Goal: Task Accomplishment & Management: Manage account settings

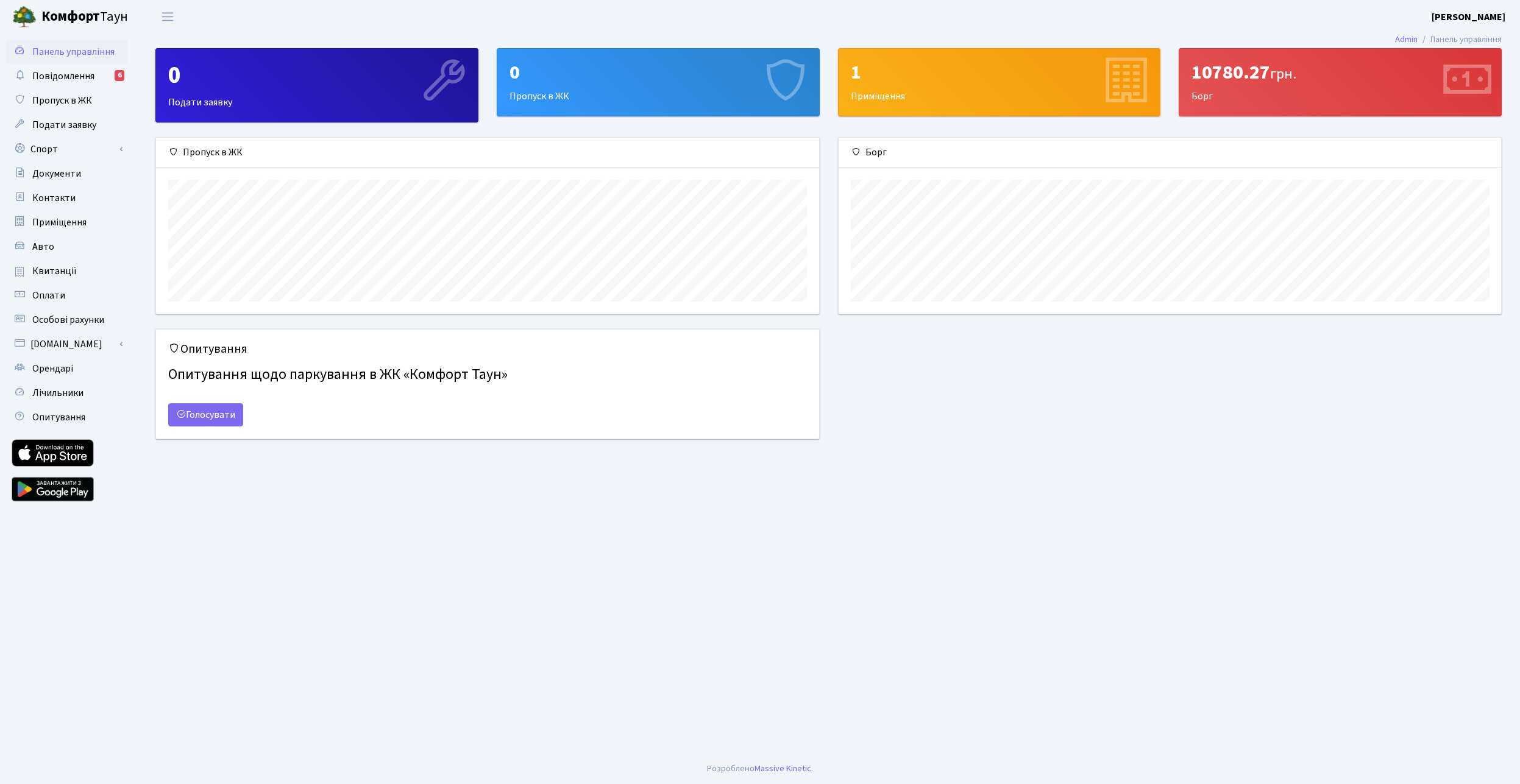
scroll to position [176, 662]
click at [45, 296] on span "Оплати" at bounding box center [49, 295] width 33 height 13
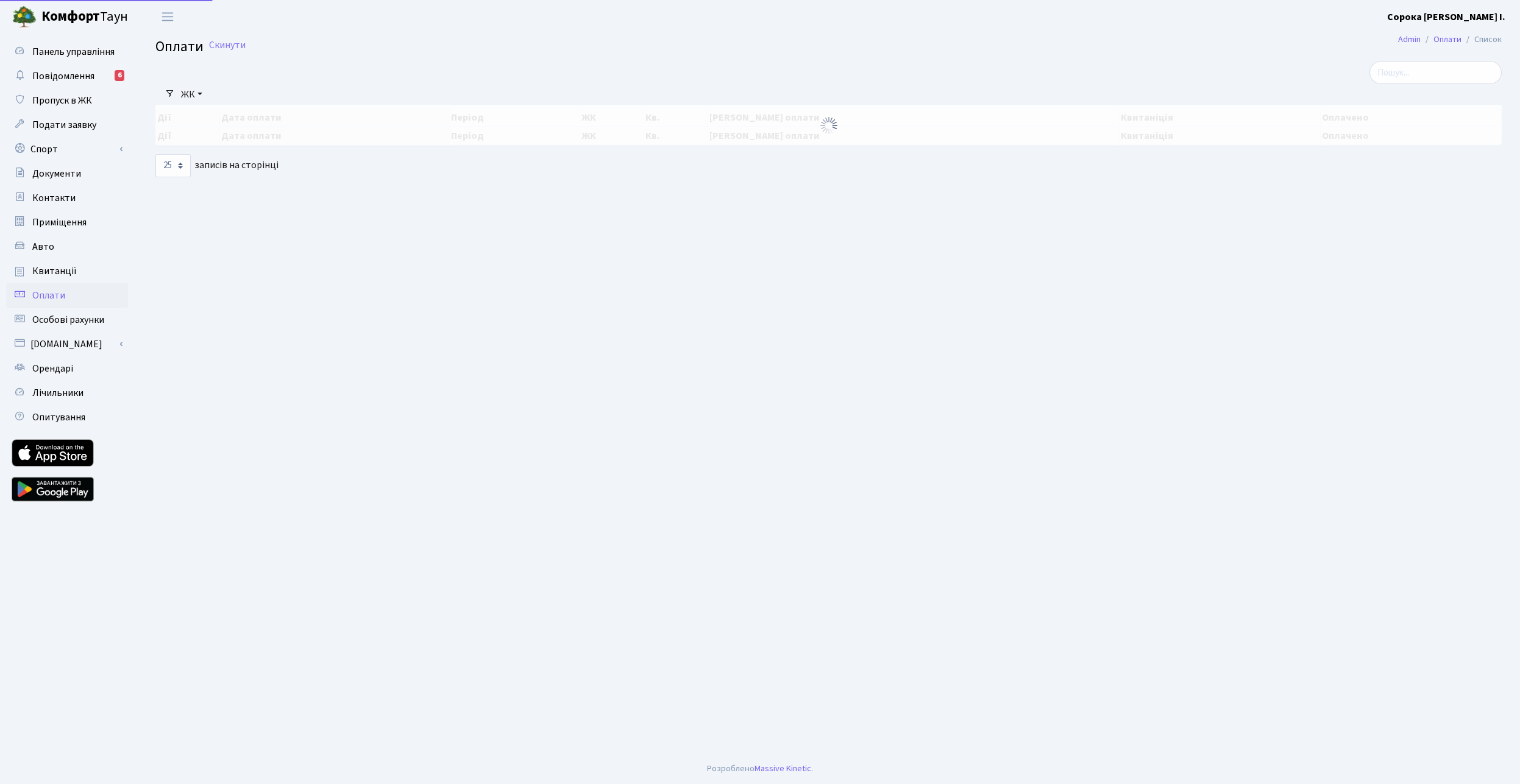
select select "25"
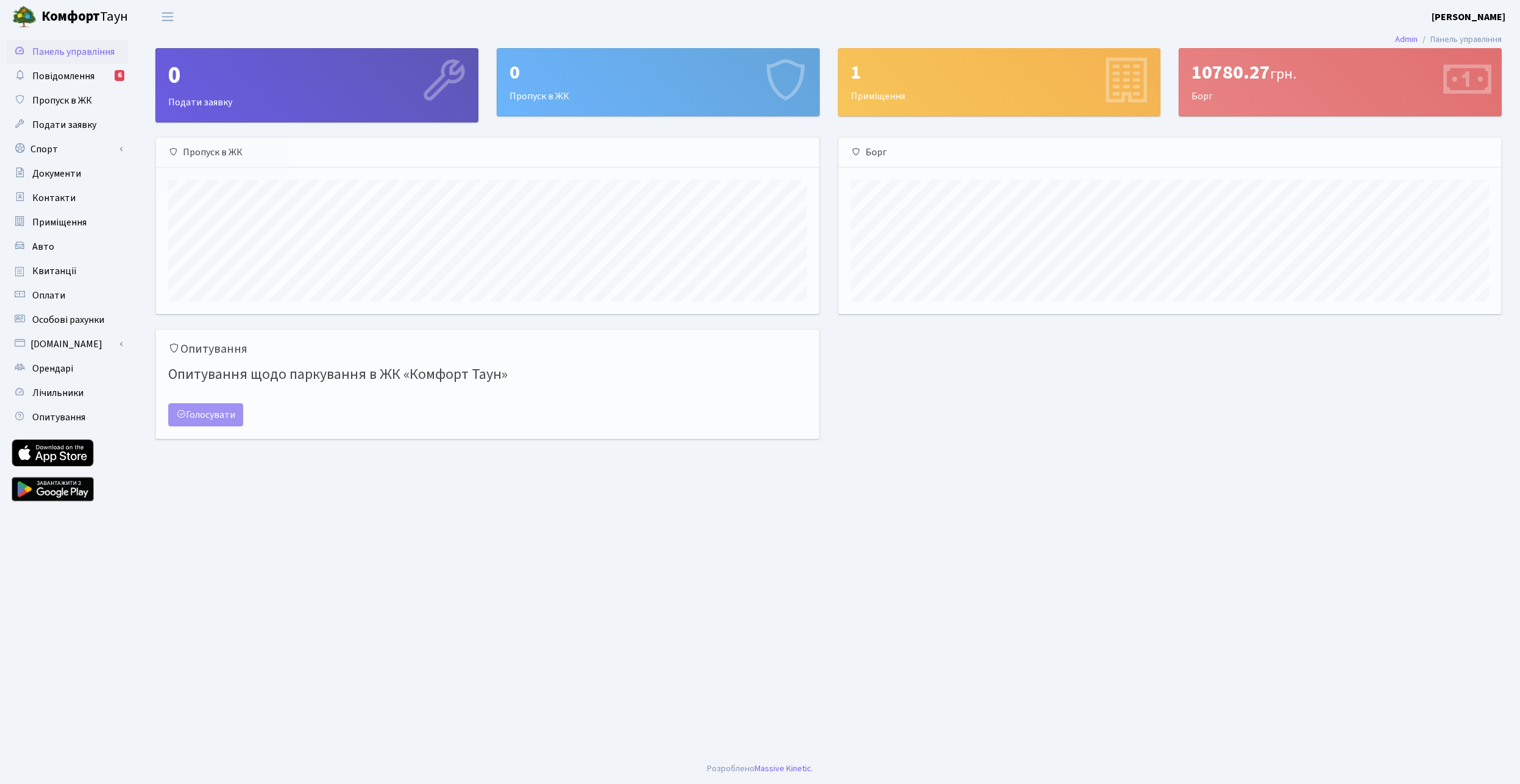
scroll to position [176, 662]
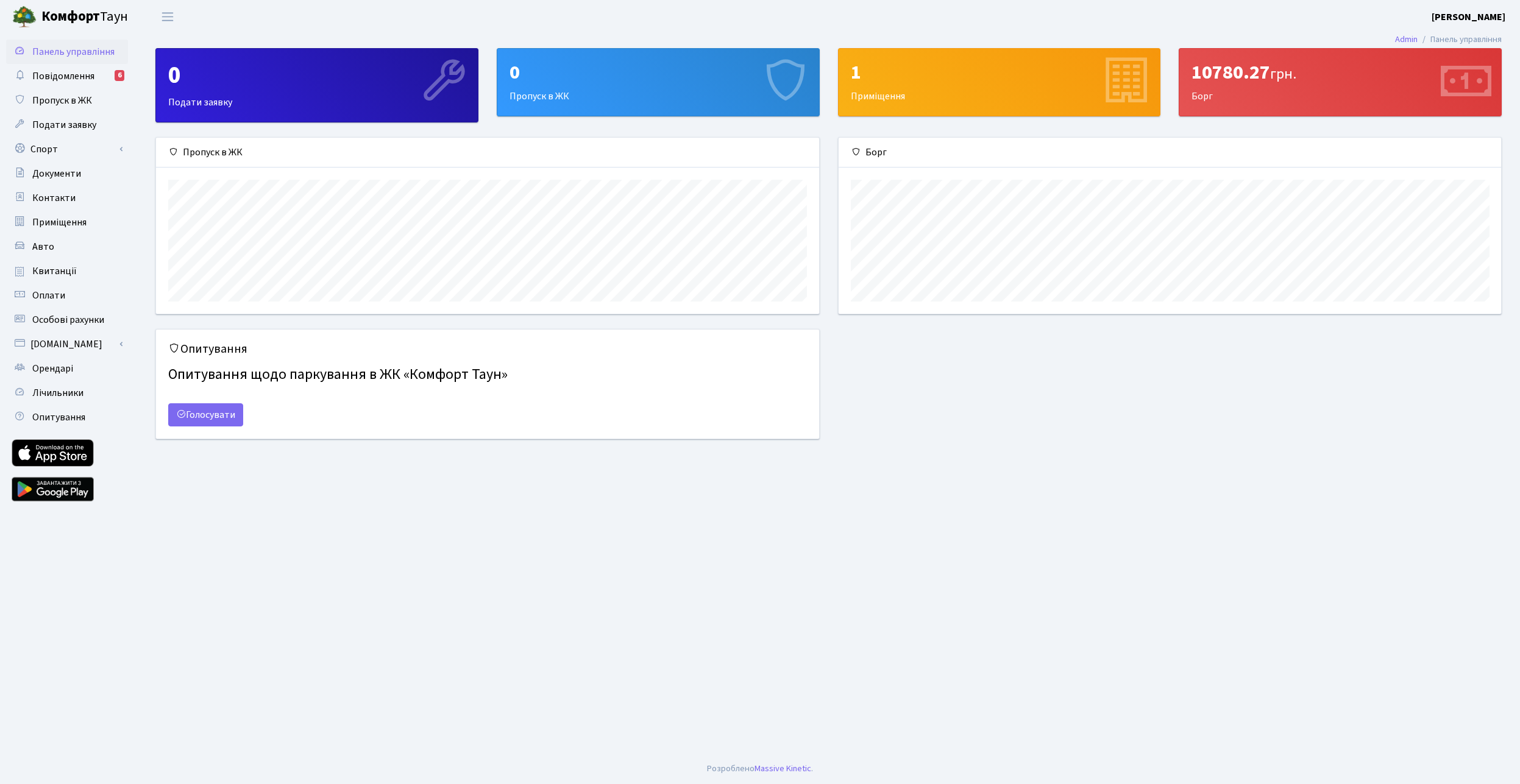
click at [1276, 75] on span "грн." at bounding box center [1283, 74] width 26 height 21
drag, startPoint x: 1060, startPoint y: 649, endPoint x: 1055, endPoint y: 629, distance: 20.6
click at [1060, 647] on main "Admin Панель управління 0 Подати заявку 0 Пропуск в ЖК 1 Приміщення 10780.27 гр…" at bounding box center [828, 393] width 1383 height 720
